Goal: Task Accomplishment & Management: Use online tool/utility

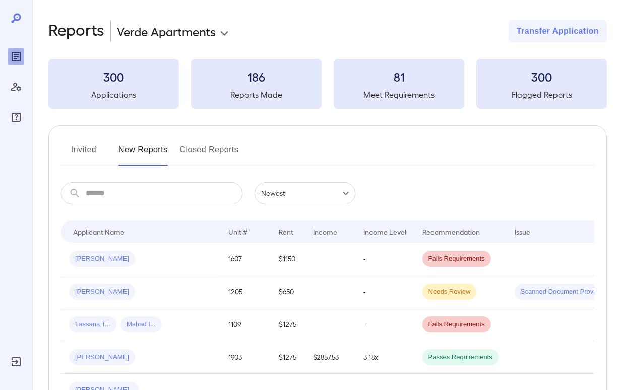
scroll to position [-1, 0]
click at [162, 36] on body "**********" at bounding box center [309, 195] width 619 height 390
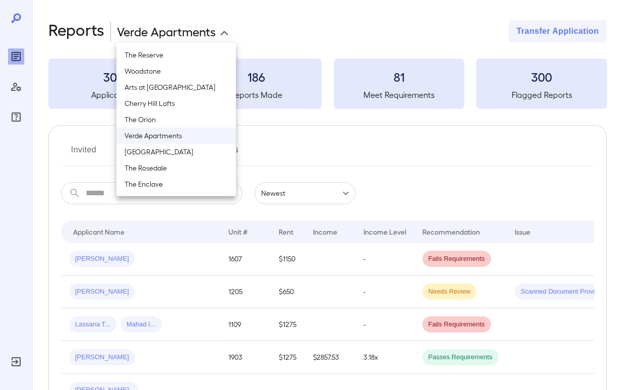
scroll to position [0, 0]
click at [329, 146] on div at bounding box center [309, 195] width 619 height 390
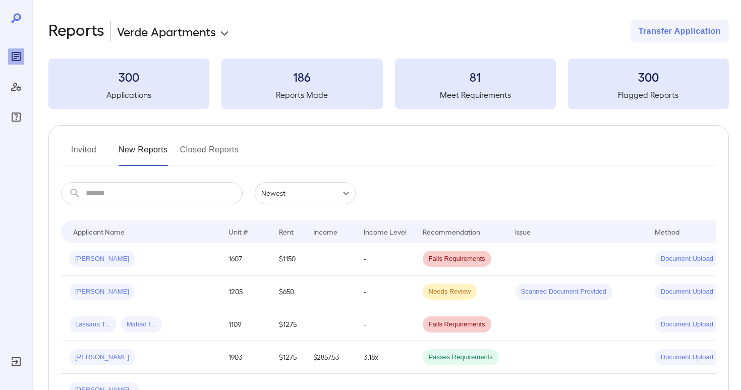
click at [196, 28] on body "**********" at bounding box center [370, 195] width 741 height 390
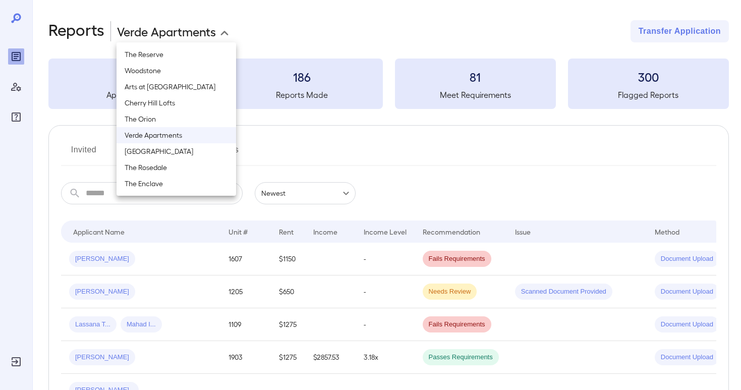
click at [167, 130] on li "Verde Apartments" at bounding box center [177, 135] width 120 height 16
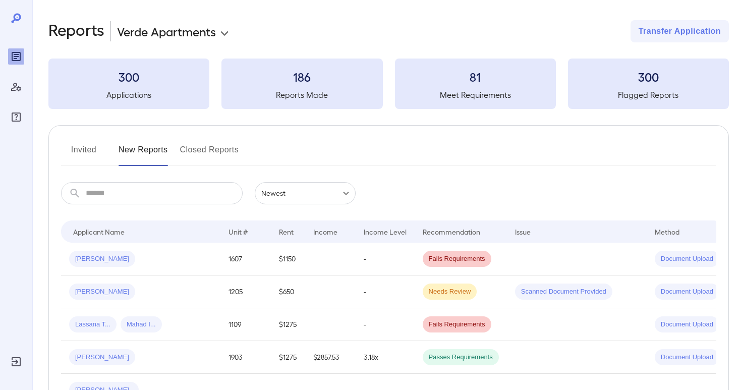
click at [209, 144] on button "Closed Reports" at bounding box center [209, 154] width 59 height 24
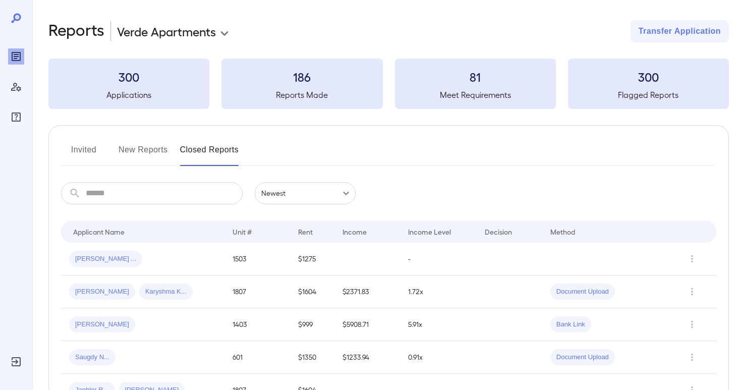
click at [84, 143] on button "Invited" at bounding box center [83, 154] width 45 height 24
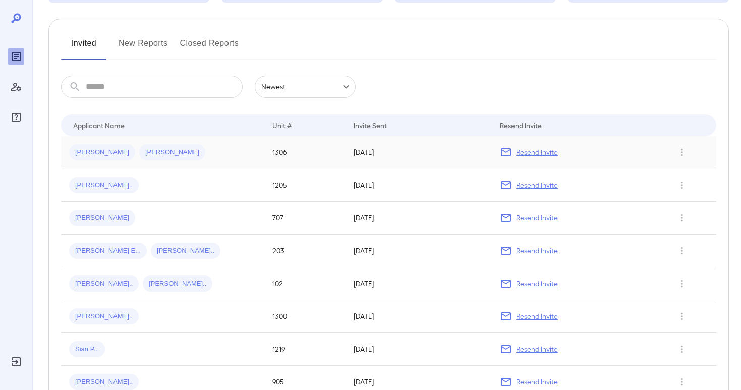
scroll to position [112, 0]
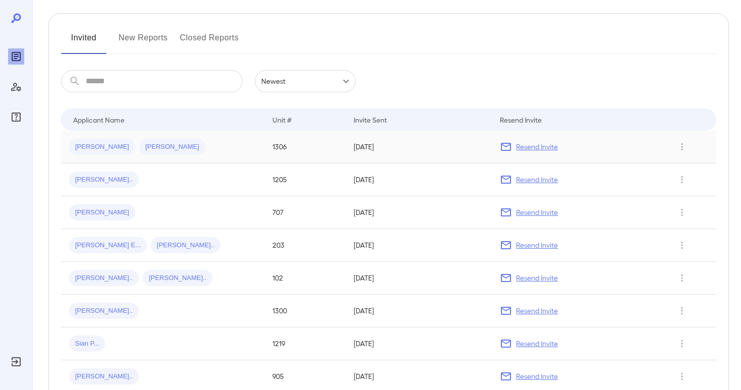
click at [205, 150] on div "[PERSON_NAME] [PERSON_NAME]" at bounding box center [162, 147] width 187 height 16
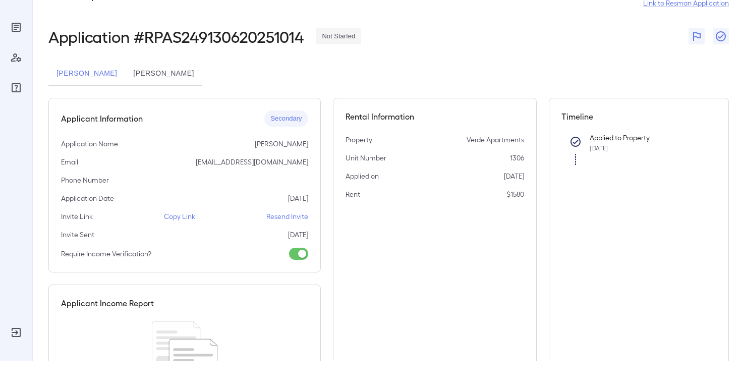
scroll to position [29, 0]
click at [202, 77] on button "[PERSON_NAME]" at bounding box center [163, 74] width 77 height 24
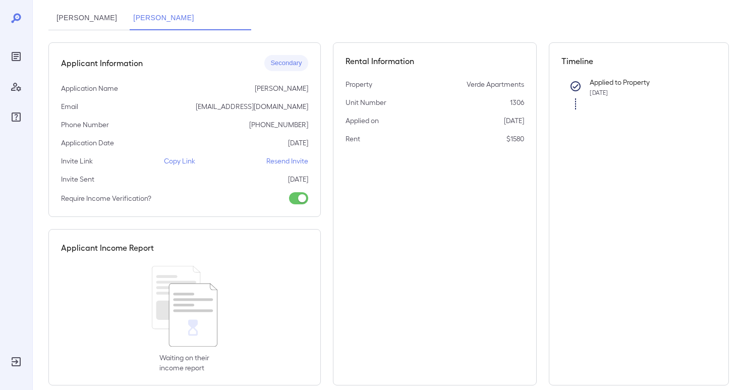
scroll to position [100, 0]
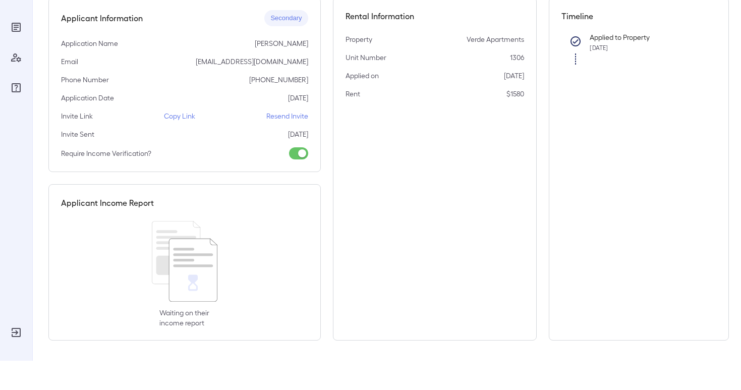
click at [181, 140] on p "Copy Link" at bounding box center [179, 145] width 31 height 10
